Goal: Task Accomplishment & Management: Use online tool/utility

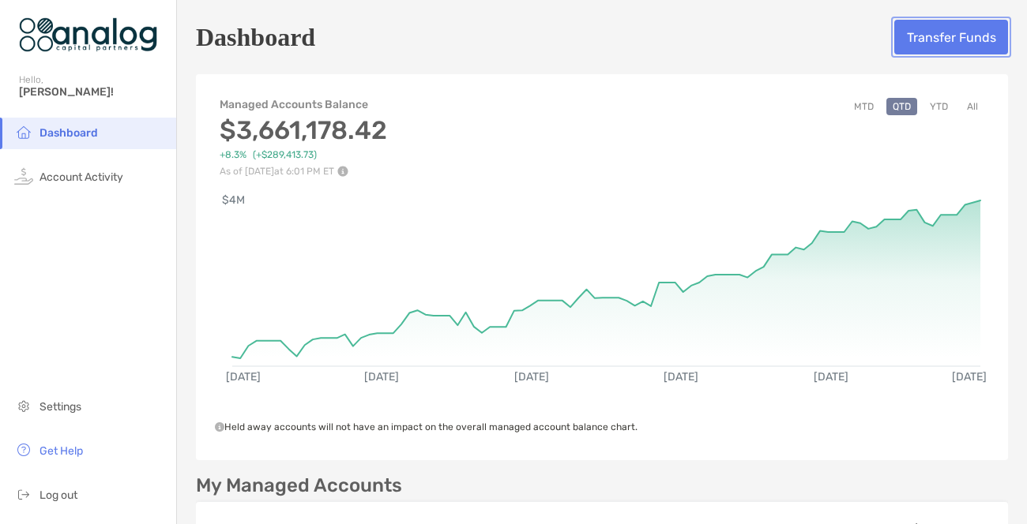
click at [935, 46] on button "Transfer Funds" at bounding box center [951, 37] width 114 height 35
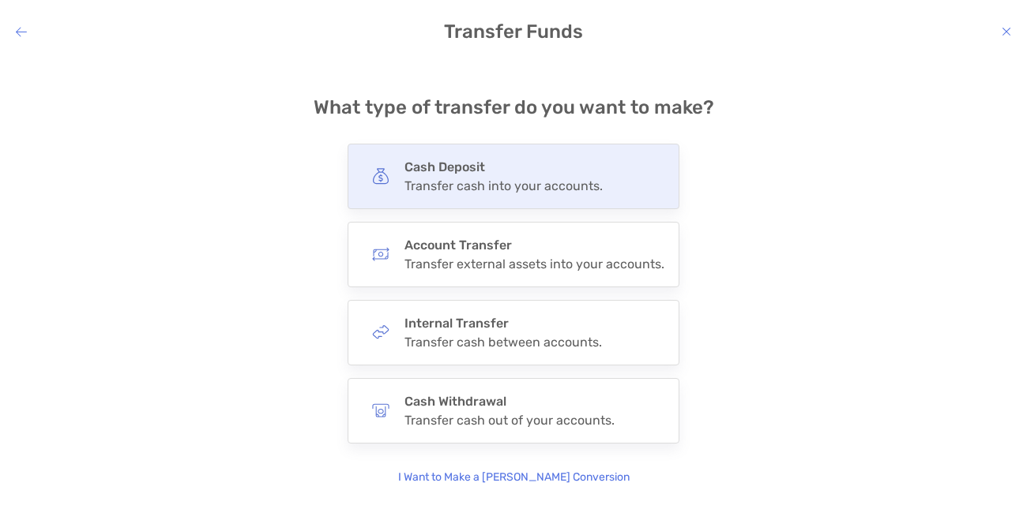
click at [536, 192] on div "Transfer cash into your accounts." at bounding box center [503, 185] width 198 height 15
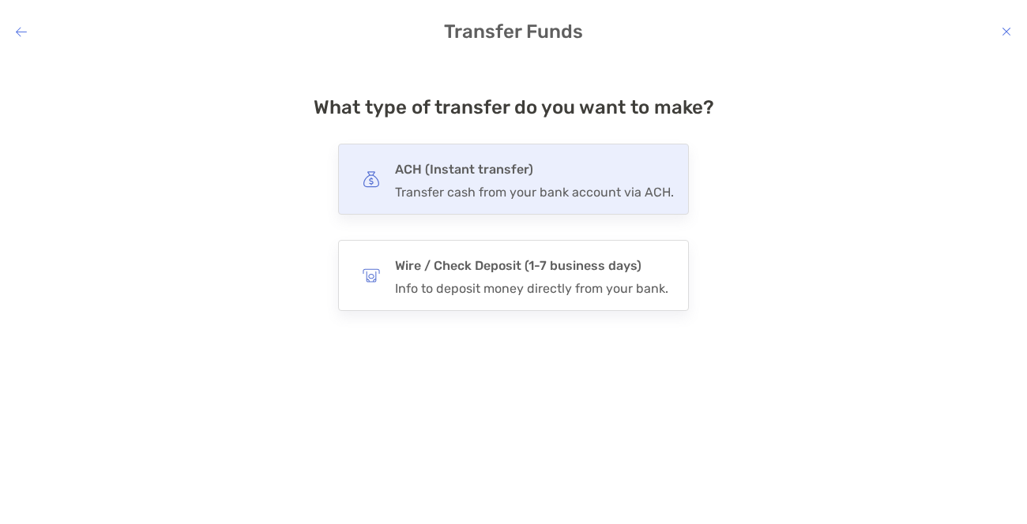
click at [525, 191] on div "Transfer cash from your bank account via ACH." at bounding box center [534, 192] width 279 height 15
click at [0, 0] on input "***" at bounding box center [0, 0] width 0 height 0
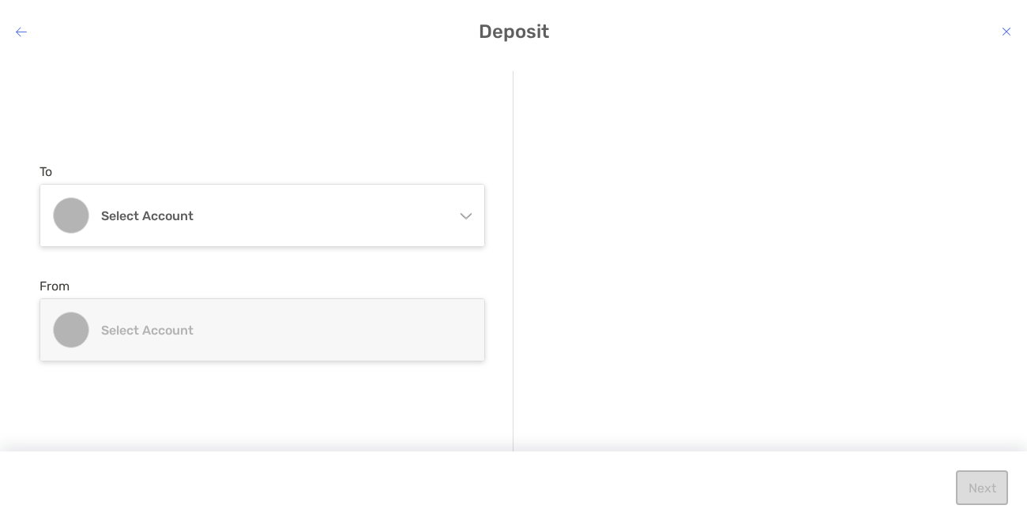
click at [467, 217] on icon "modal" at bounding box center [465, 216] width 11 height 6
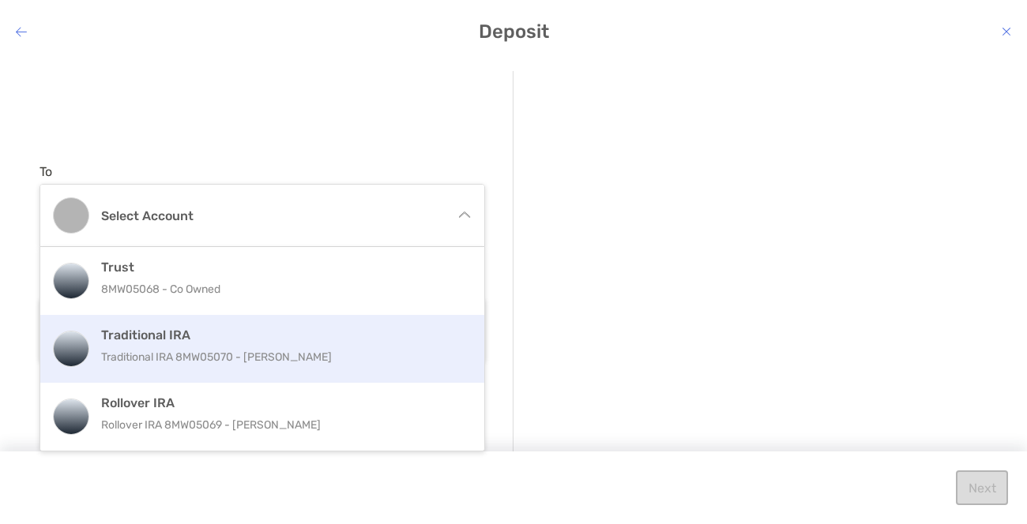
click at [289, 359] on p "Traditional IRA 8MW05070 - [PERSON_NAME]" at bounding box center [279, 357] width 356 height 20
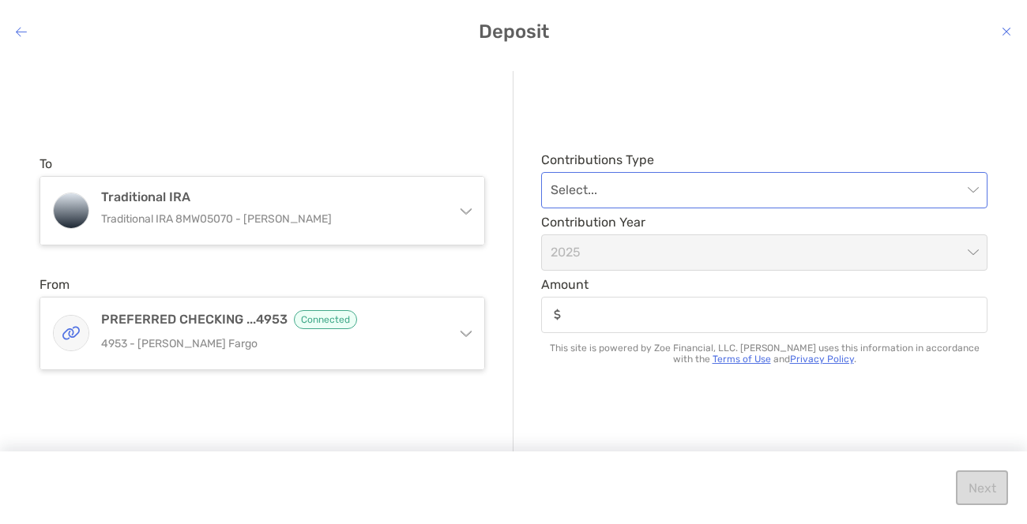
click at [969, 193] on span "modal" at bounding box center [763, 190] width 427 height 35
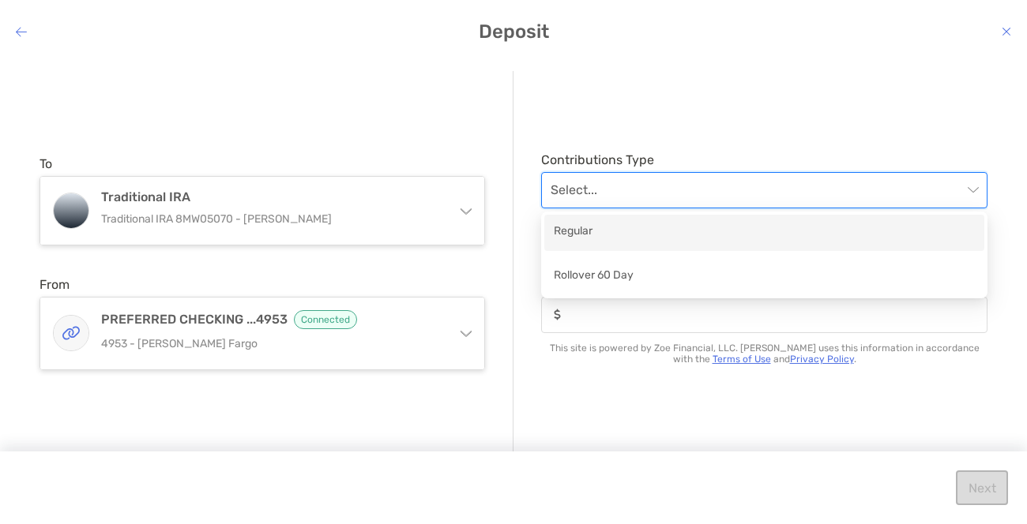
click at [627, 244] on div "Regular" at bounding box center [764, 233] width 440 height 36
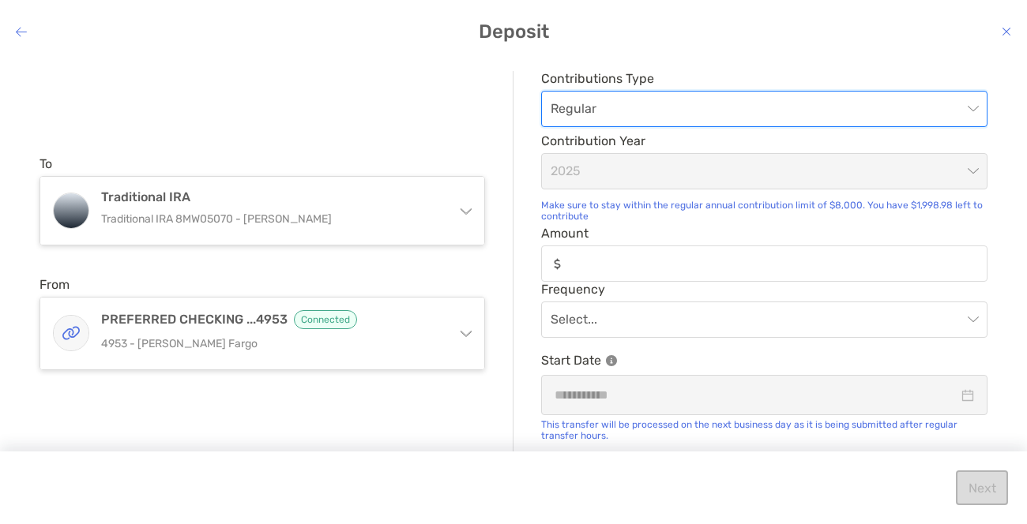
click at [629, 272] on div "modal" at bounding box center [764, 264] width 446 height 36
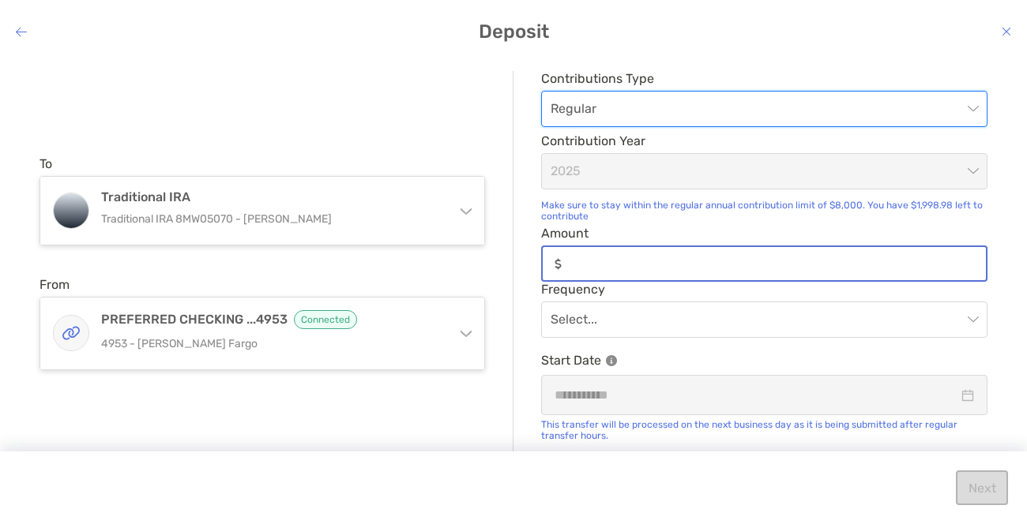
click at [629, 271] on input "Amount" at bounding box center [777, 263] width 418 height 13
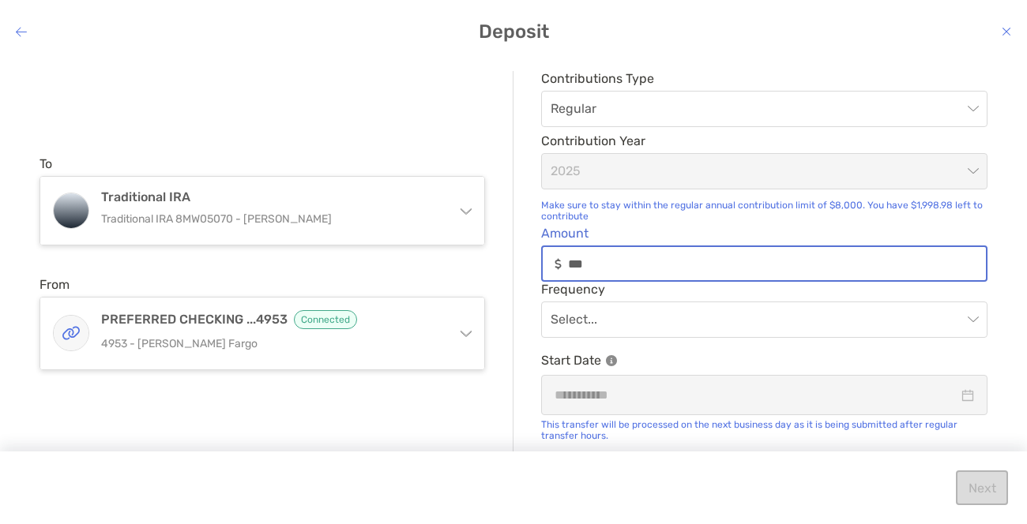
type input "******"
click at [979, 318] on div "Select..." at bounding box center [764, 320] width 446 height 36
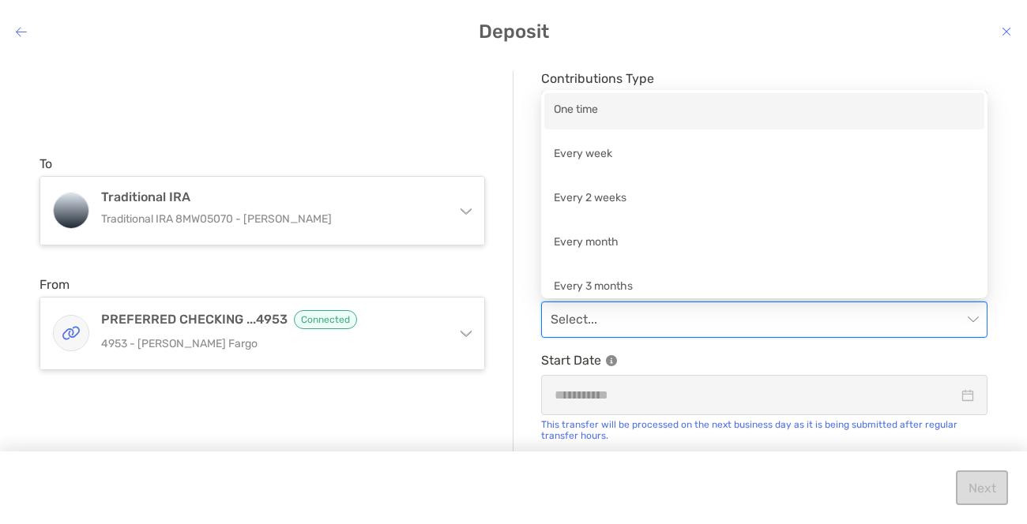
click at [586, 116] on div "One time" at bounding box center [764, 111] width 421 height 20
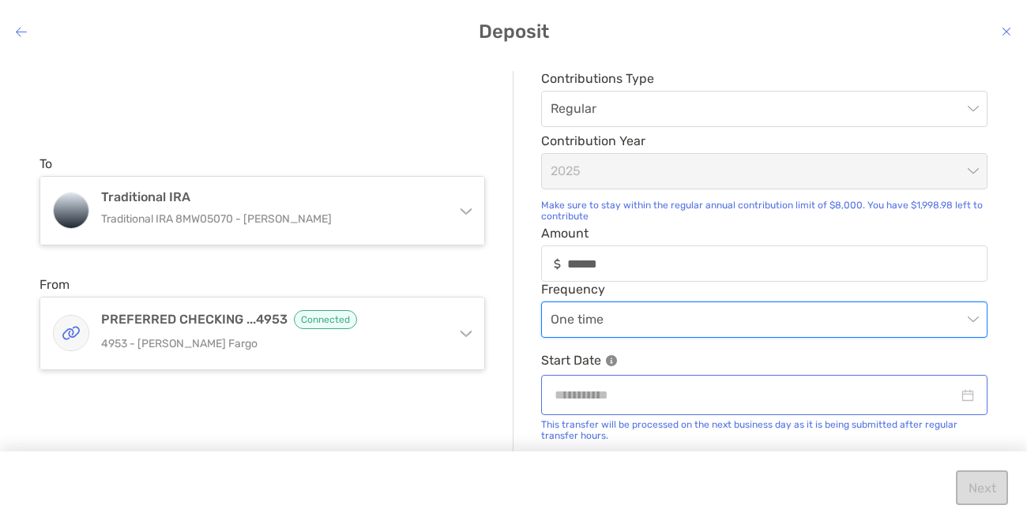
click at [971, 398] on div "modal" at bounding box center [763, 395] width 419 height 20
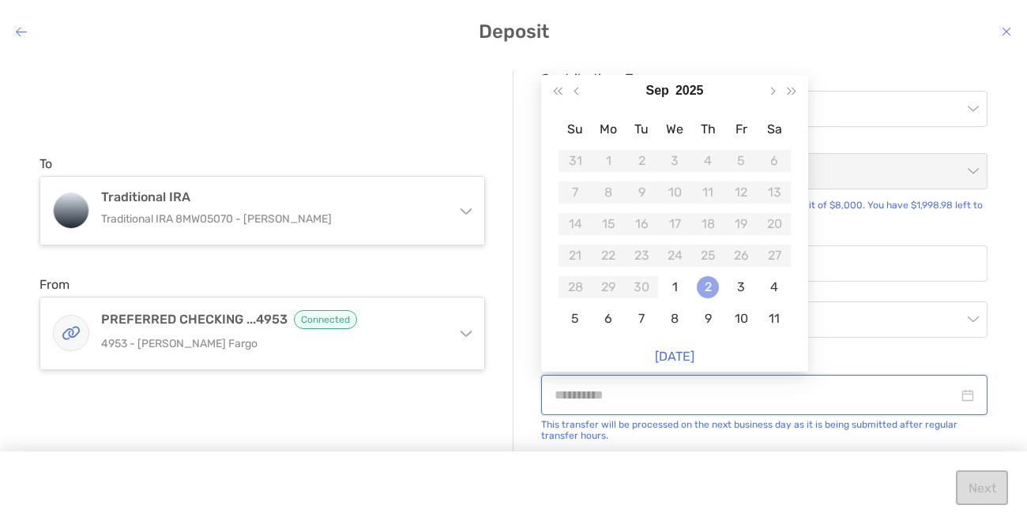
type input "**********"
click at [715, 289] on div "2" at bounding box center [707, 287] width 22 height 22
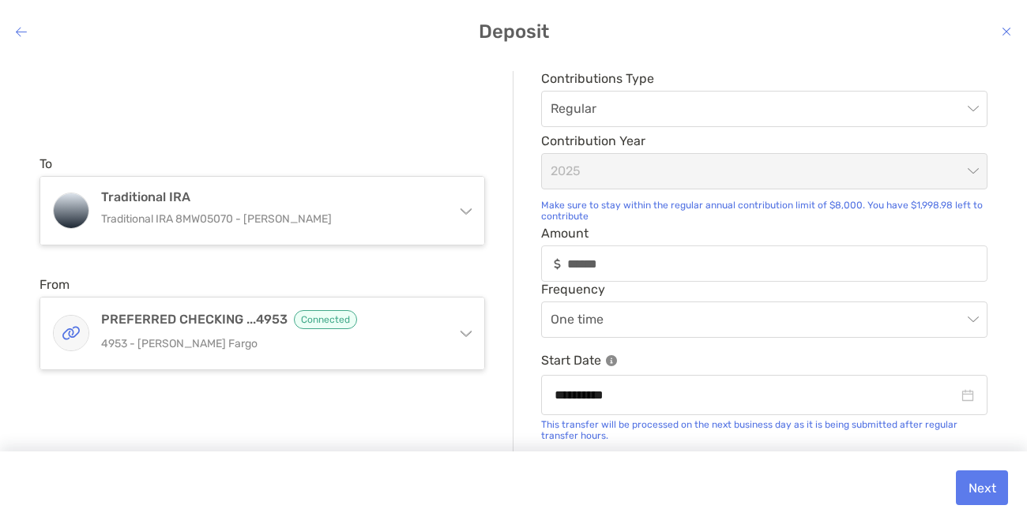
click at [993, 333] on div "**********" at bounding box center [513, 279] width 1027 height 442
click at [991, 491] on button "Next" at bounding box center [981, 488] width 52 height 35
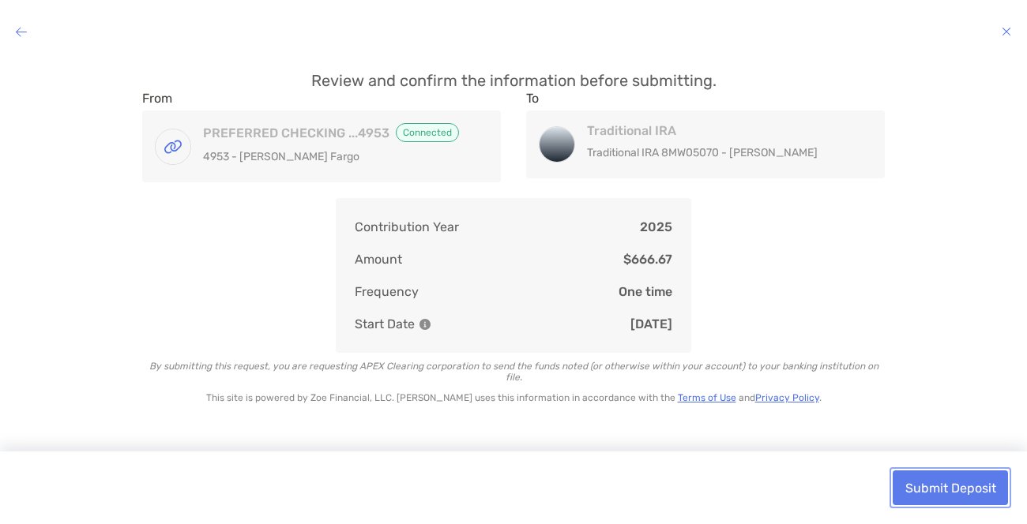
click at [952, 487] on button "Submit Deposit" at bounding box center [949, 488] width 115 height 35
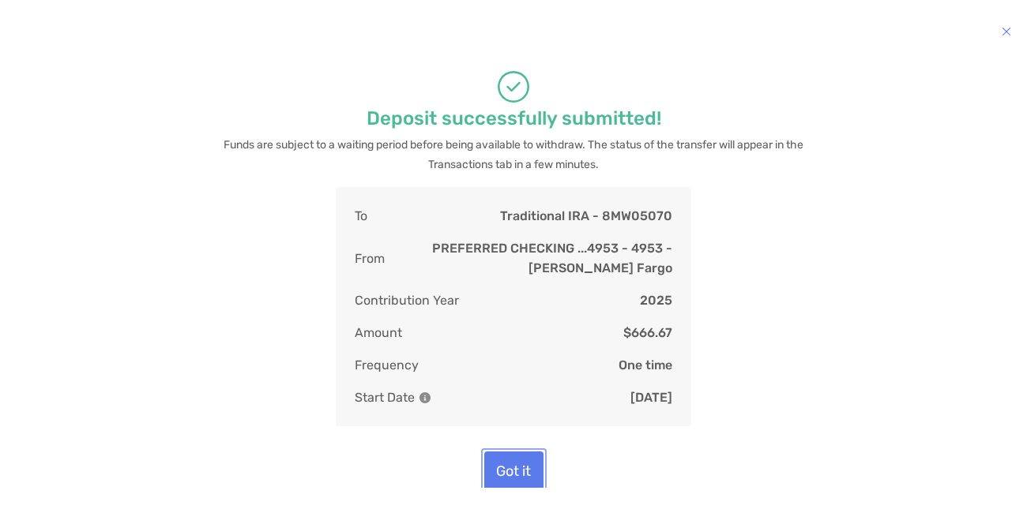
click at [526, 467] on button "Got it" at bounding box center [513, 472] width 59 height 40
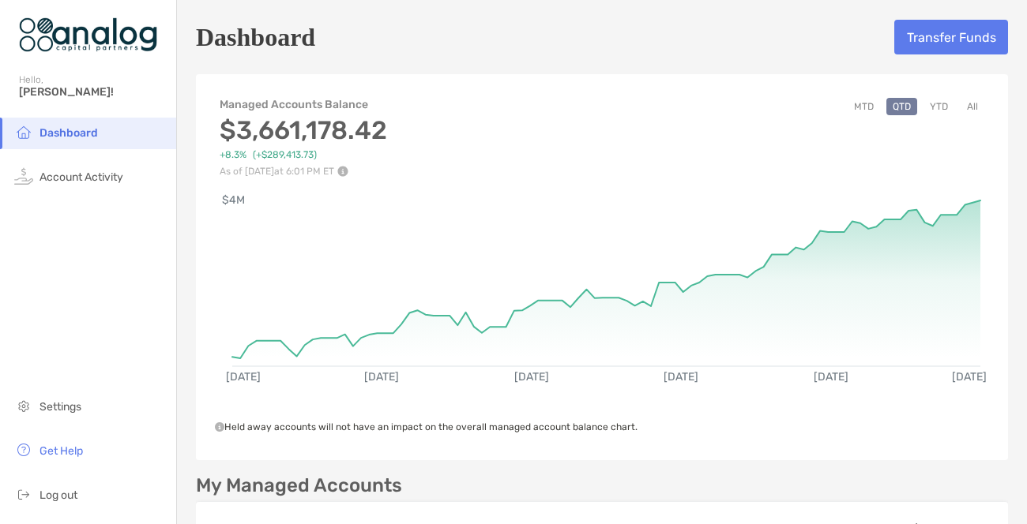
click at [861, 105] on button "MTD" at bounding box center [863, 106] width 32 height 17
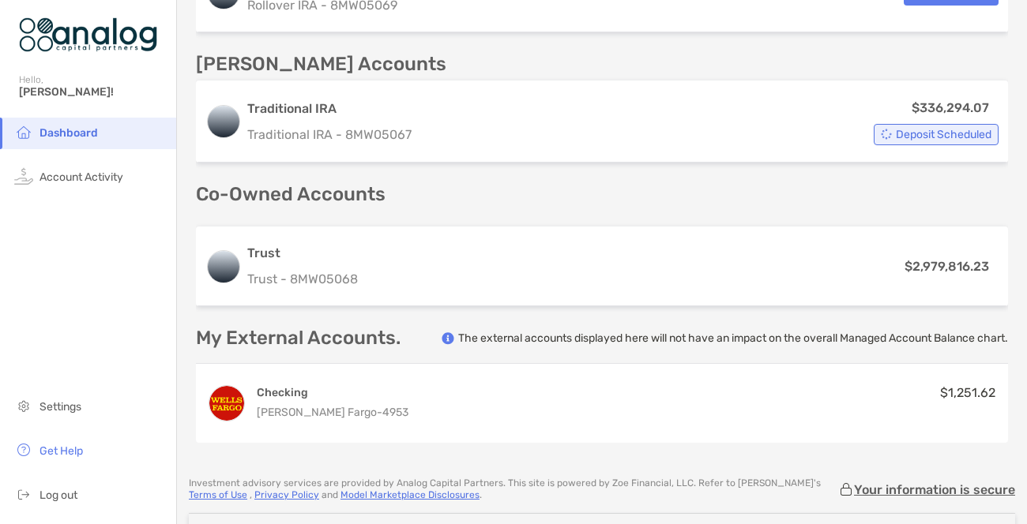
scroll to position [663, 0]
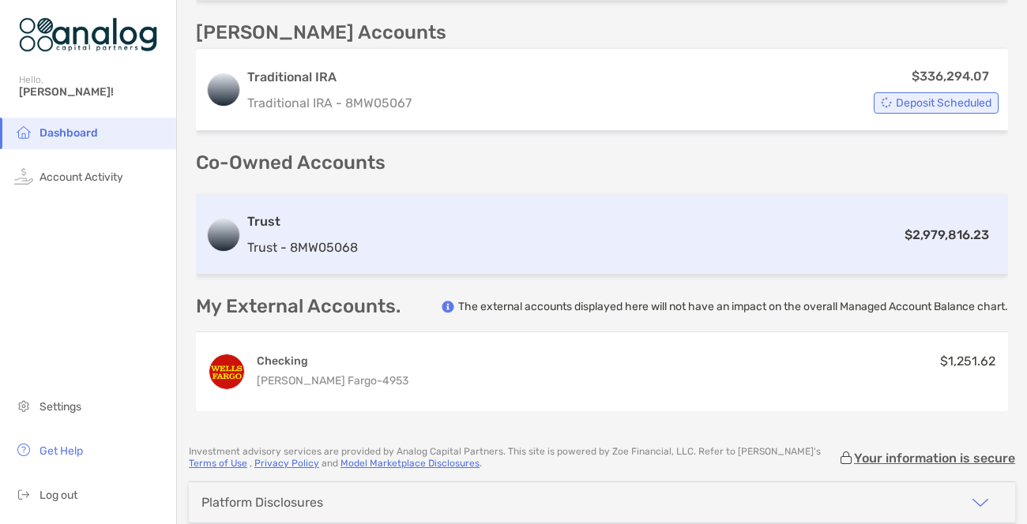
click at [640, 227] on div "$2,979,816.23" at bounding box center [681, 235] width 634 height 20
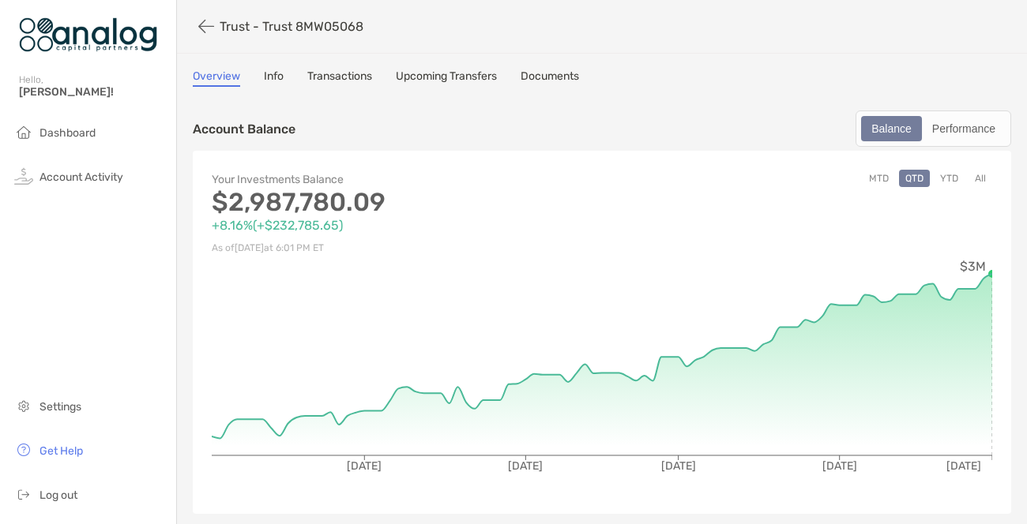
click at [952, 181] on button "YTD" at bounding box center [948, 178] width 31 height 17
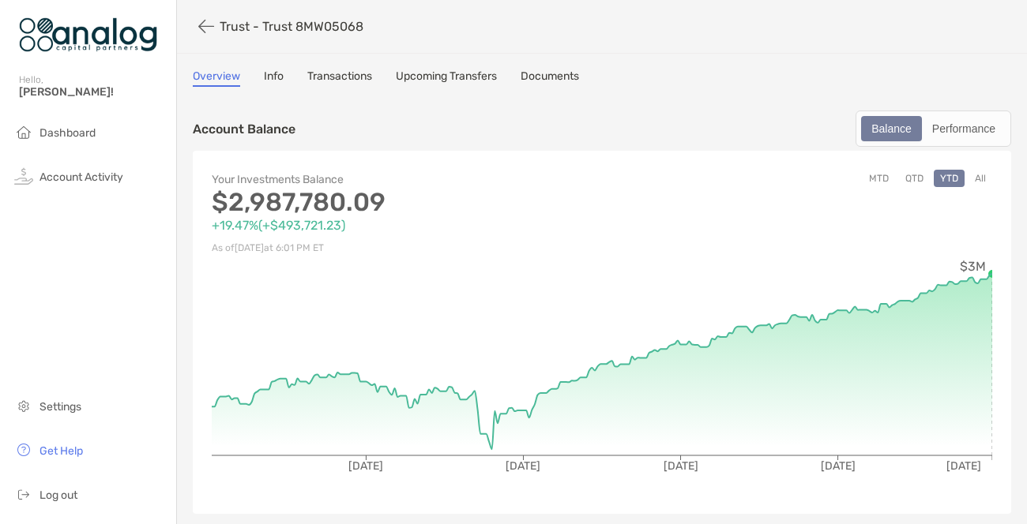
click at [982, 180] on button "All" at bounding box center [980, 178] width 24 height 17
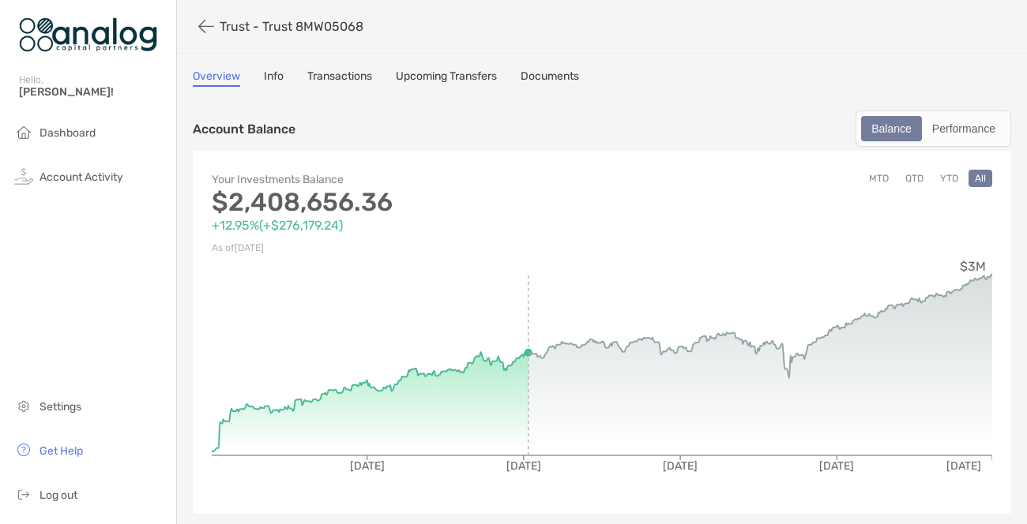
click at [949, 182] on button "YTD" at bounding box center [948, 178] width 31 height 17
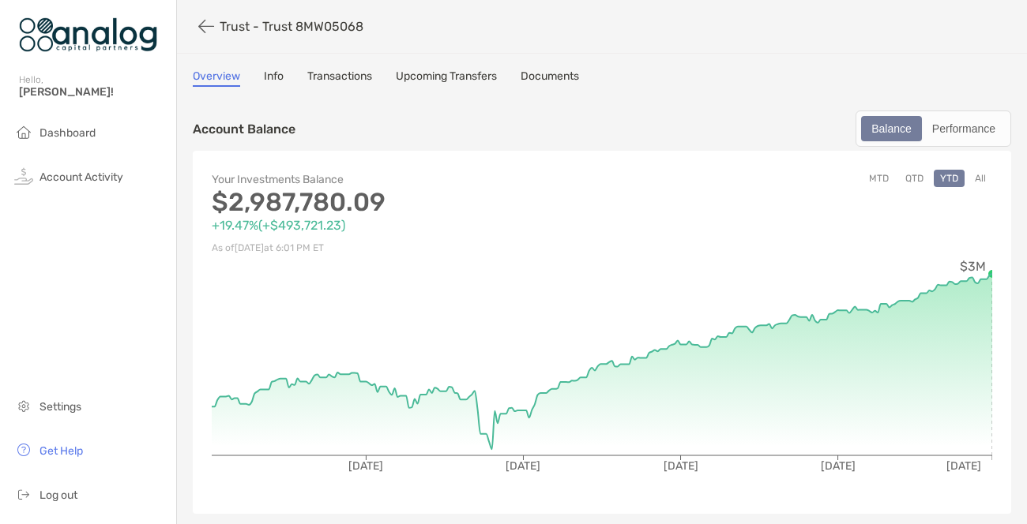
click at [717, 233] on div "MTD QTD YTD All" at bounding box center [797, 214] width 390 height 88
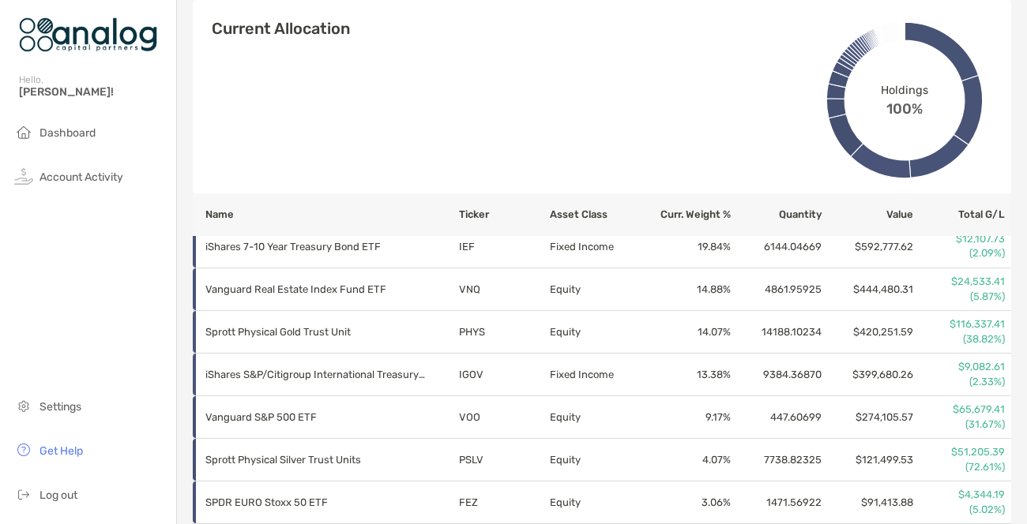
scroll to position [566, 0]
